Goal: Transaction & Acquisition: Purchase product/service

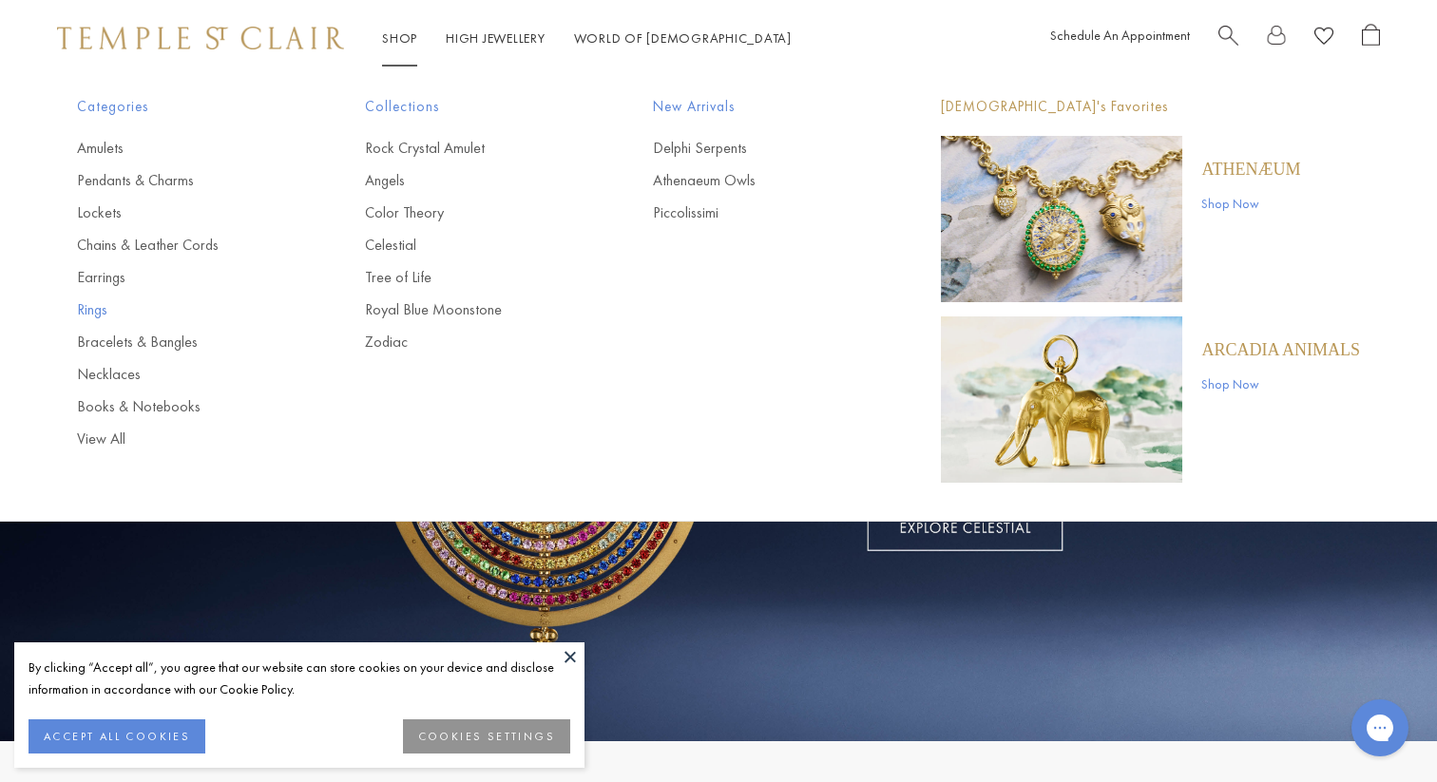
click at [101, 299] on link "Rings" at bounding box center [183, 309] width 212 height 21
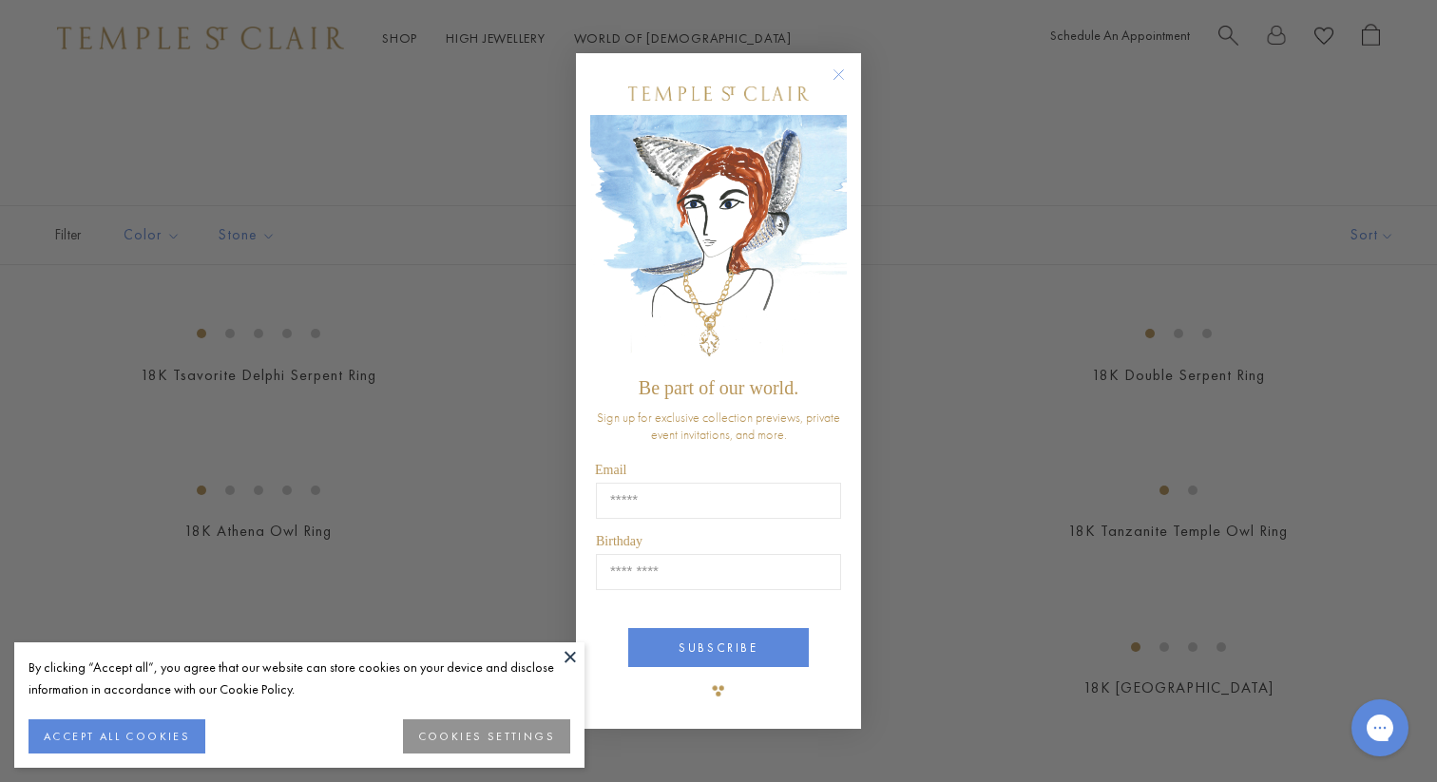
click at [1017, 173] on div "Close dialog Be part of our world. Sign up for exclusive collection previews, p…" at bounding box center [718, 391] width 1437 height 782
click at [839, 69] on circle "Close dialog" at bounding box center [839, 74] width 23 height 23
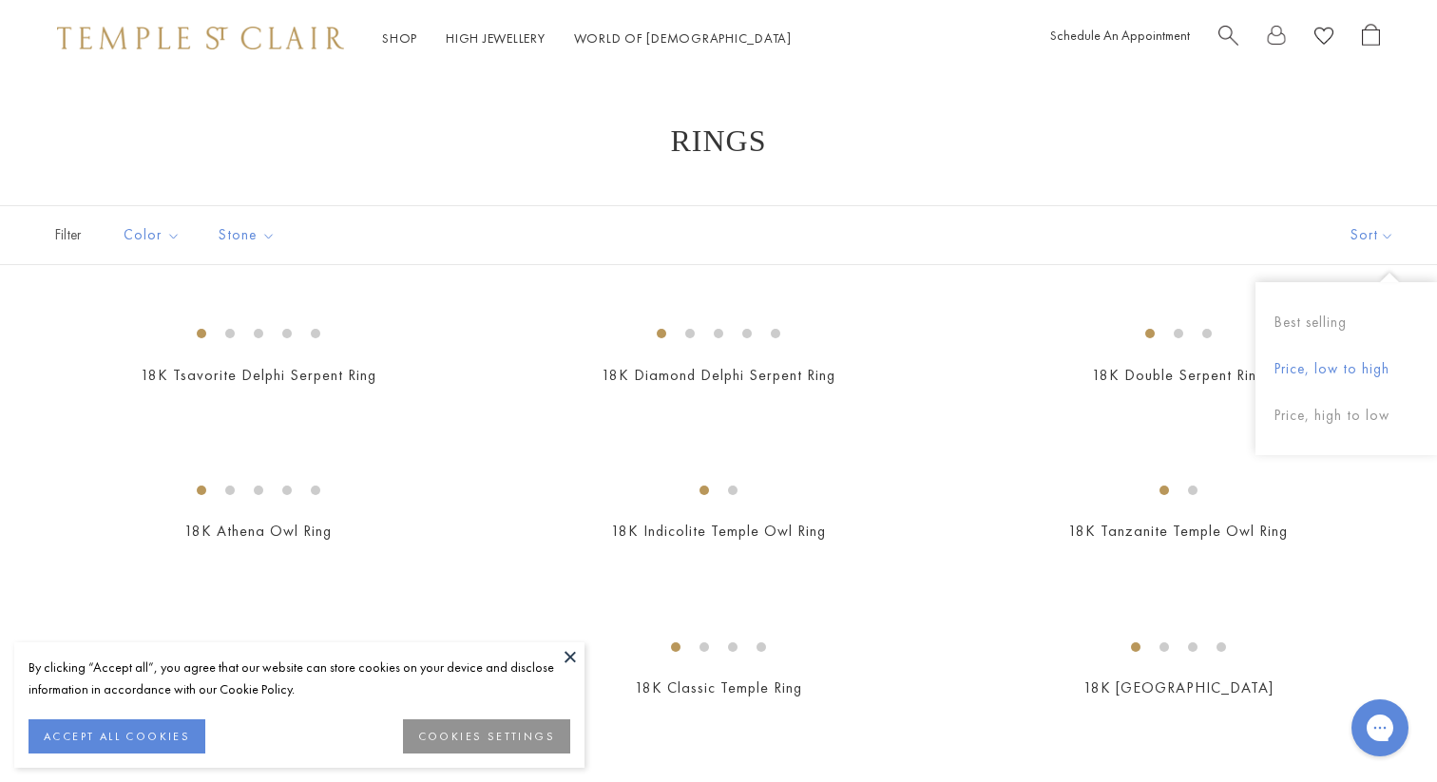
click at [1348, 373] on button "Price, low to high" at bounding box center [1346, 369] width 182 height 47
click at [1344, 247] on button "Sort" at bounding box center [1372, 235] width 129 height 58
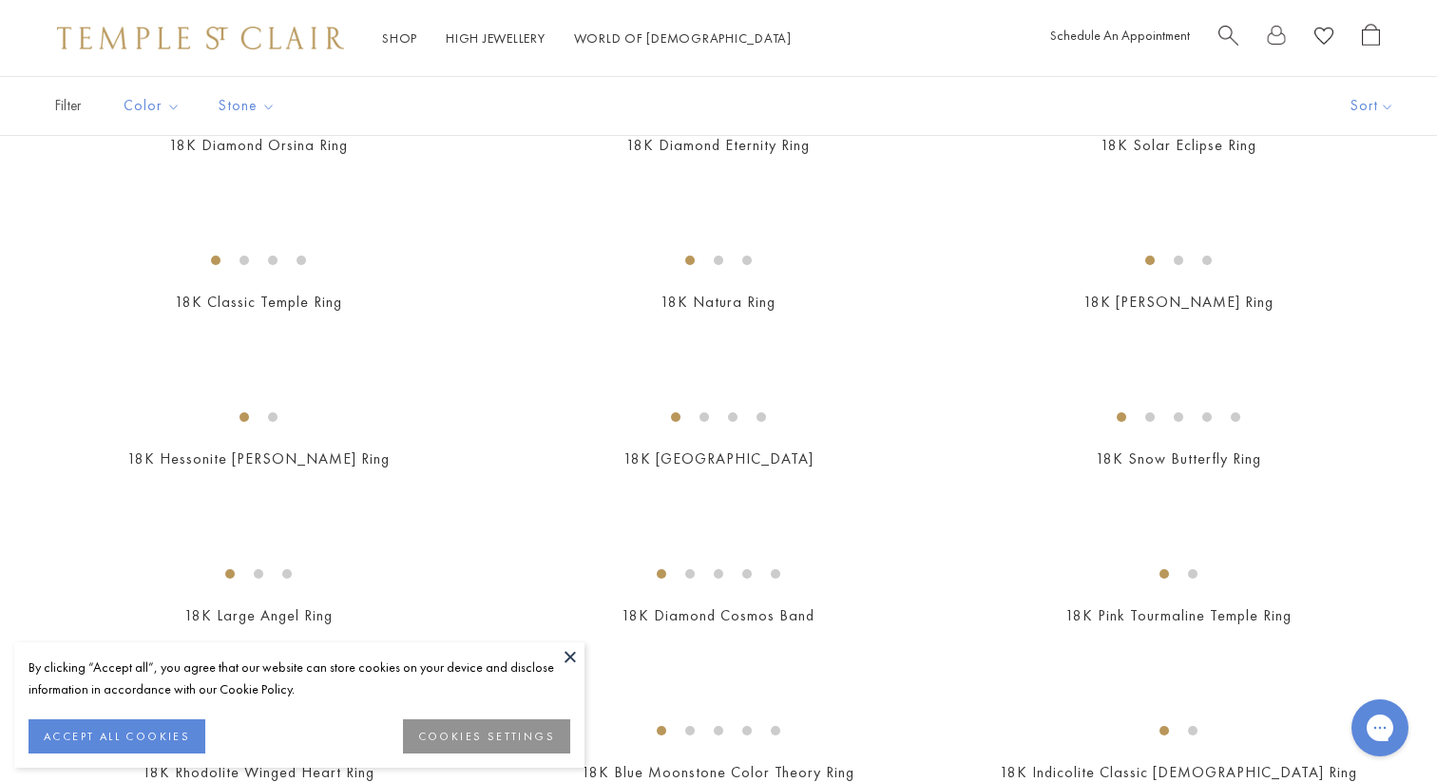
scroll to position [875, 0]
